Goal: Task Accomplishment & Management: Use online tool/utility

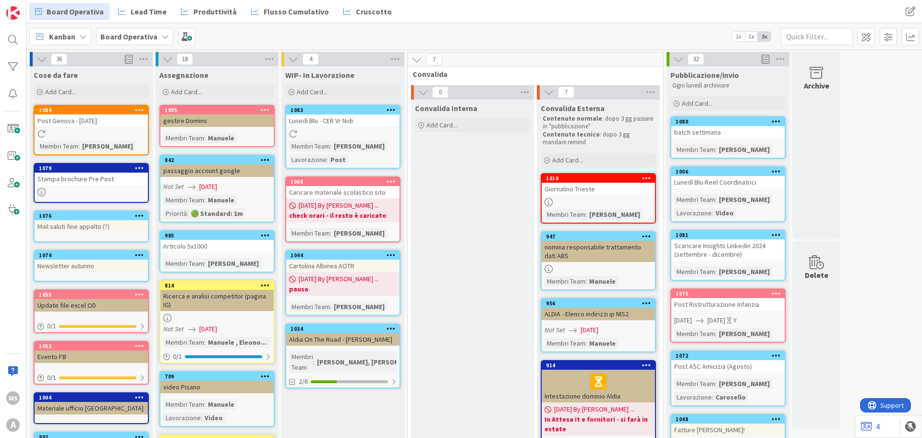
click at [138, 107] on icon at bounding box center [139, 109] width 9 height 7
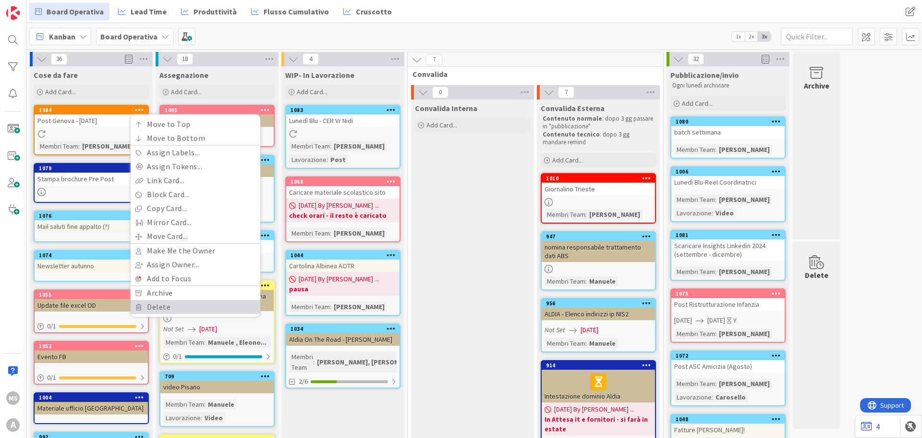
click at [176, 311] on link "Delete" at bounding box center [196, 307] width 130 height 14
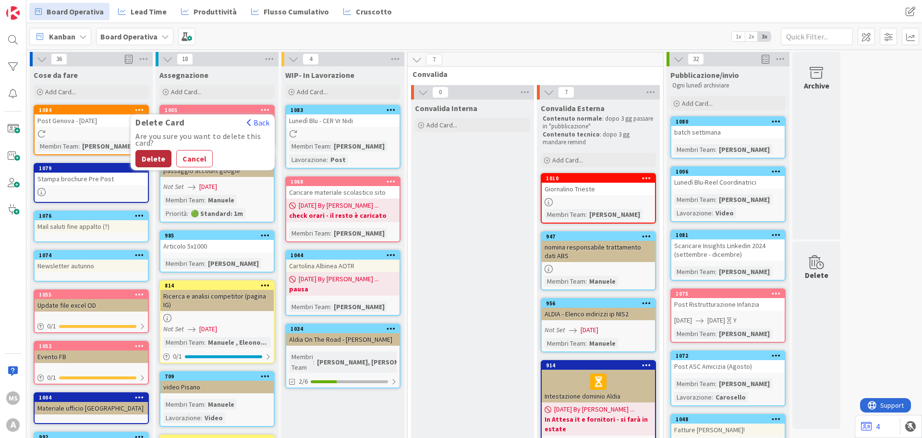
click at [155, 161] on button "Delete" at bounding box center [153, 158] width 36 height 17
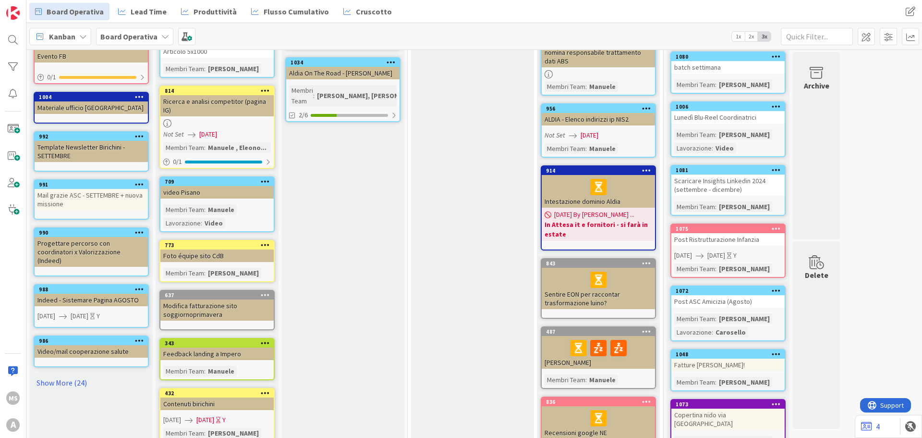
scroll to position [240, 0]
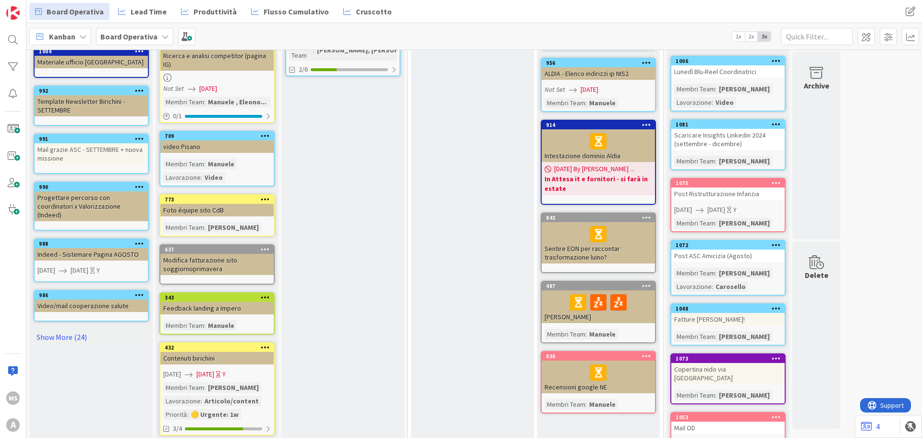
click at [65, 336] on div "Cose da fare Add Card... 1076 Mail saluti fine appalto (?) 1074 Newsletter autu…" at bounding box center [91, 193] width 123 height 735
click at [71, 329] on link "Show More (24)" at bounding box center [91, 336] width 115 height 15
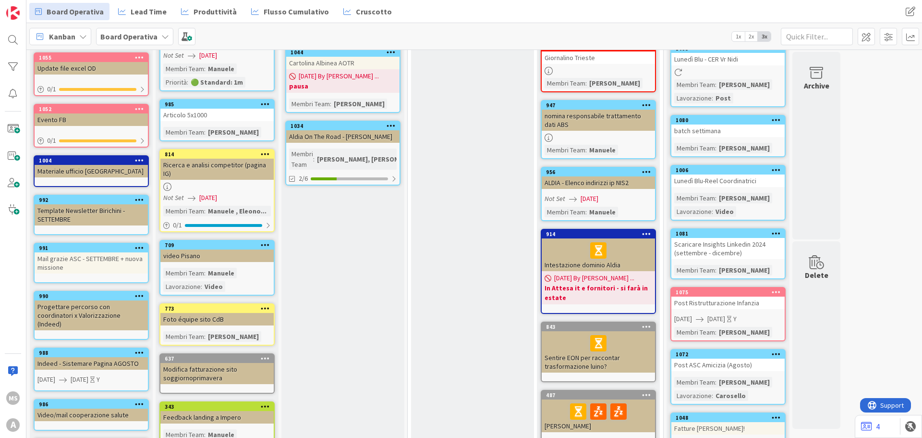
scroll to position [0, 0]
